Goal: Information Seeking & Learning: Learn about a topic

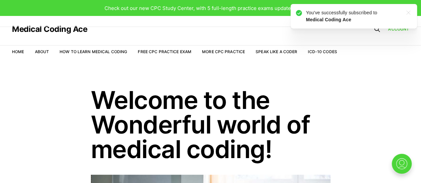
click at [409, 12] on icon ".a{fill:none;stroke:currentColor;stroke-linecap:round;stroke-linejoin:round;str…" at bounding box center [408, 12] width 11 height 11
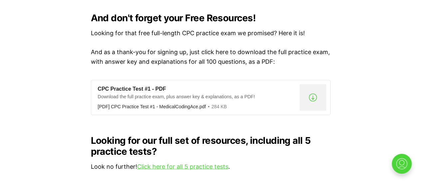
scroll to position [565, 0]
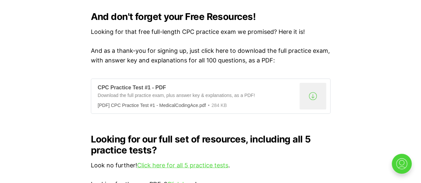
click at [315, 85] on div ".a{fill:none;stroke:currentColor;stroke-linecap:round;stroke-linejoin:round;str…" at bounding box center [312, 96] width 27 height 27
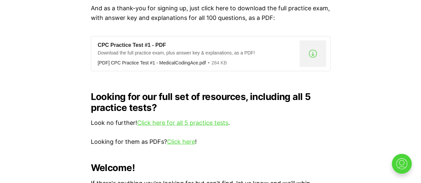
scroll to position [632, 0]
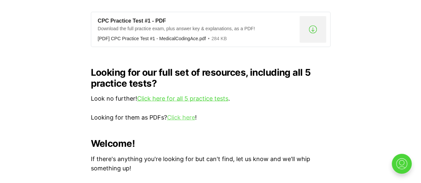
click at [189, 114] on link "Click here" at bounding box center [181, 117] width 28 height 7
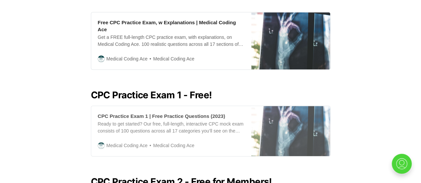
scroll to position [133, 0]
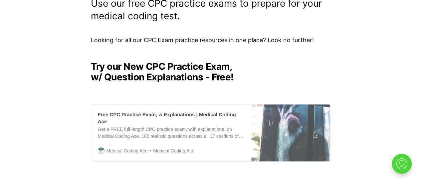
click at [157, 116] on div "Free CPC Practice Exam, w Explanations | Medical Coding Ace" at bounding box center [171, 118] width 147 height 14
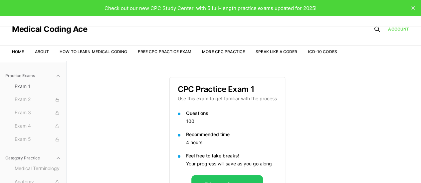
click at [207, 6] on span "Check out our new CPC Study Center, with 5 full-length practice exams updated f…" at bounding box center [210, 8] width 212 height 6
